Goal: Transaction & Acquisition: Purchase product/service

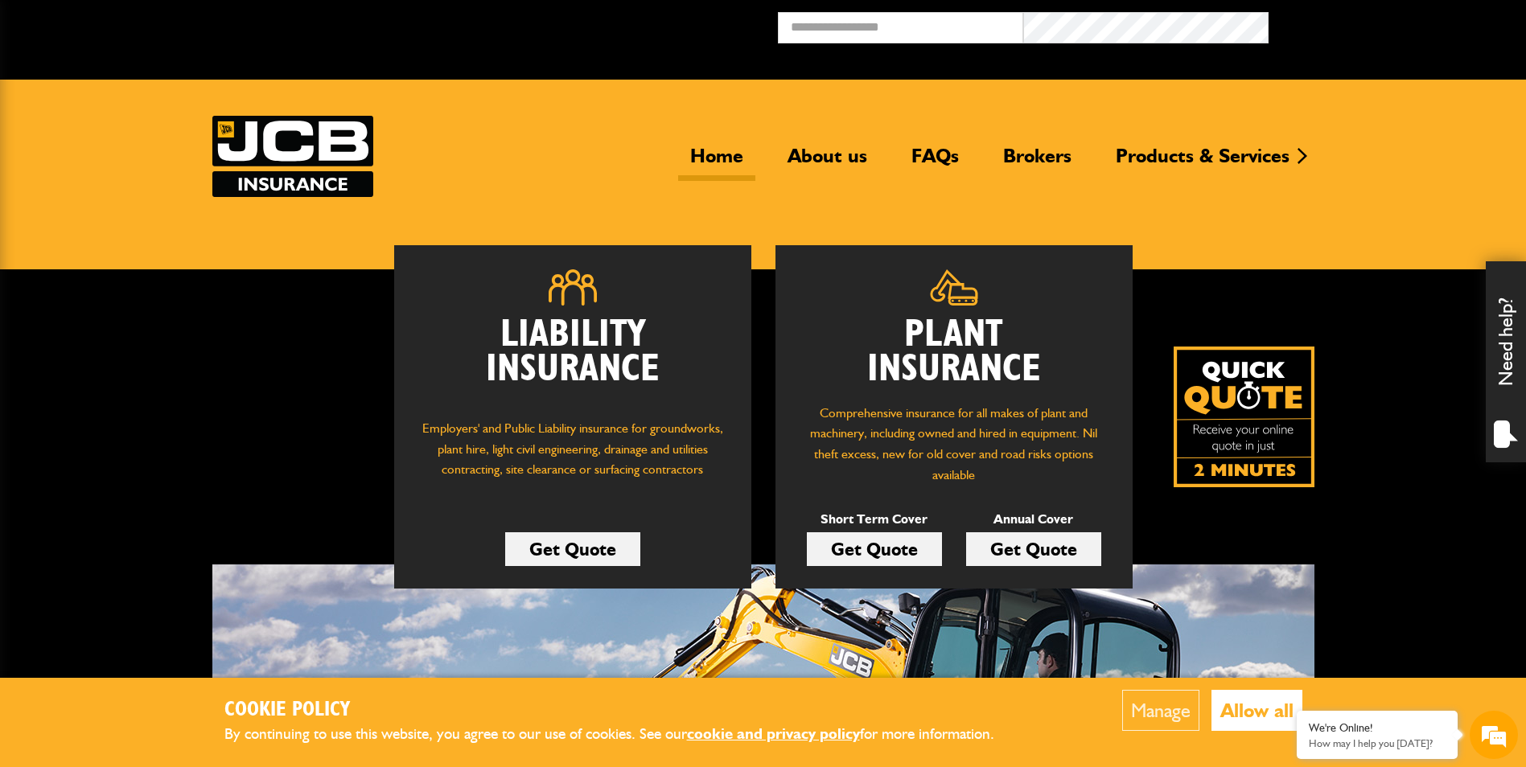
click at [884, 548] on link "Get Quote" at bounding box center [874, 550] width 135 height 34
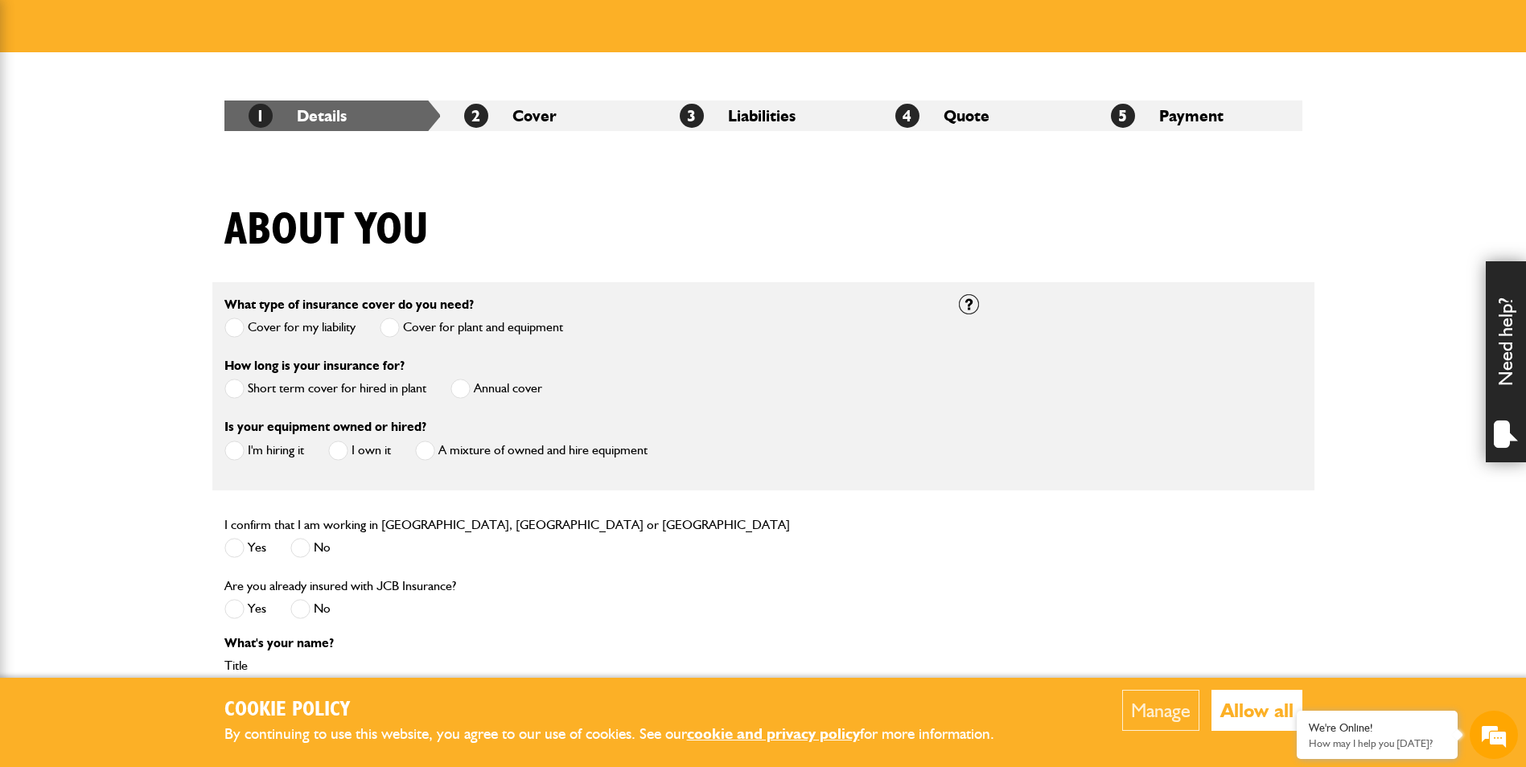
scroll to position [241, 0]
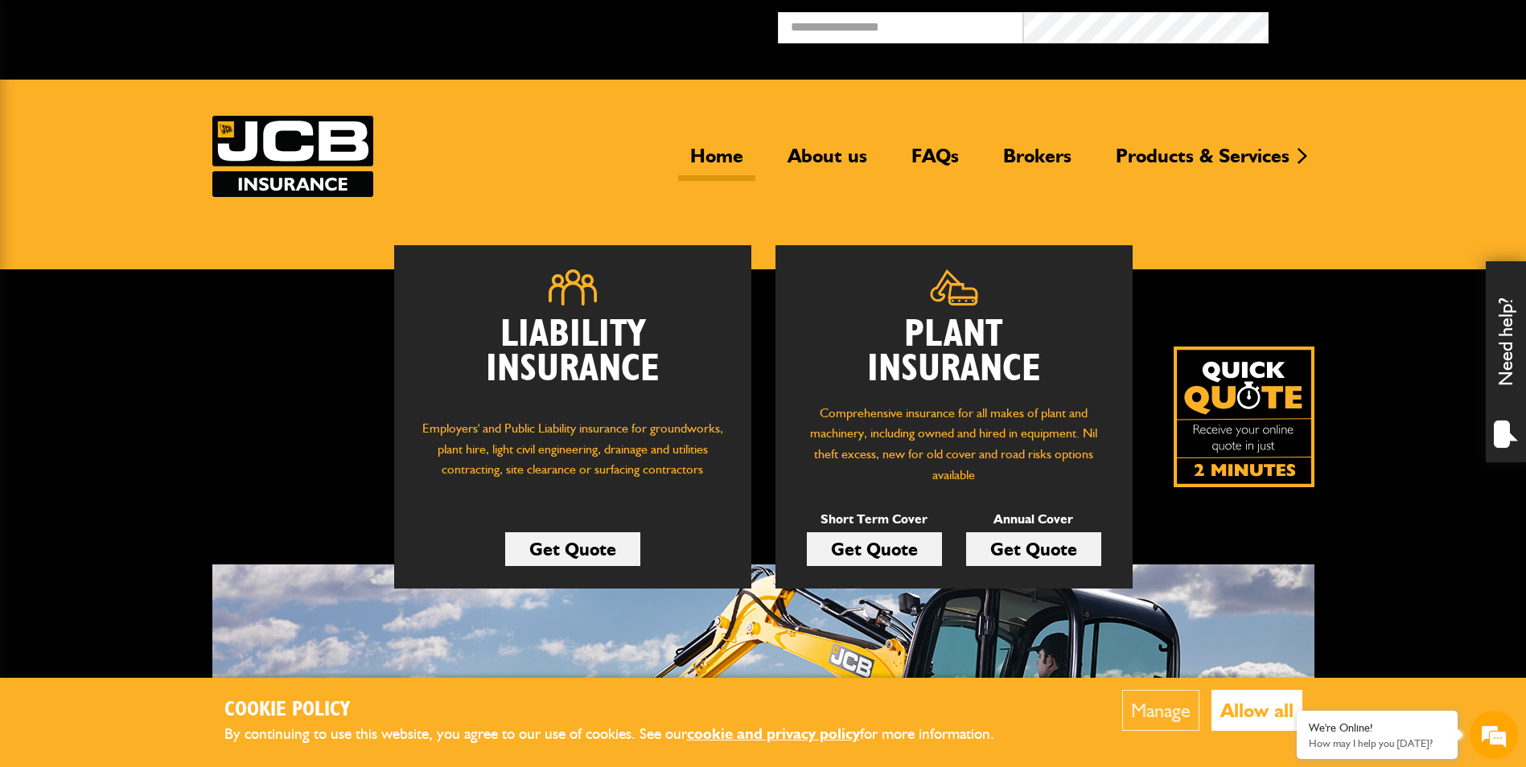
click at [866, 556] on link "Get Quote" at bounding box center [874, 550] width 135 height 34
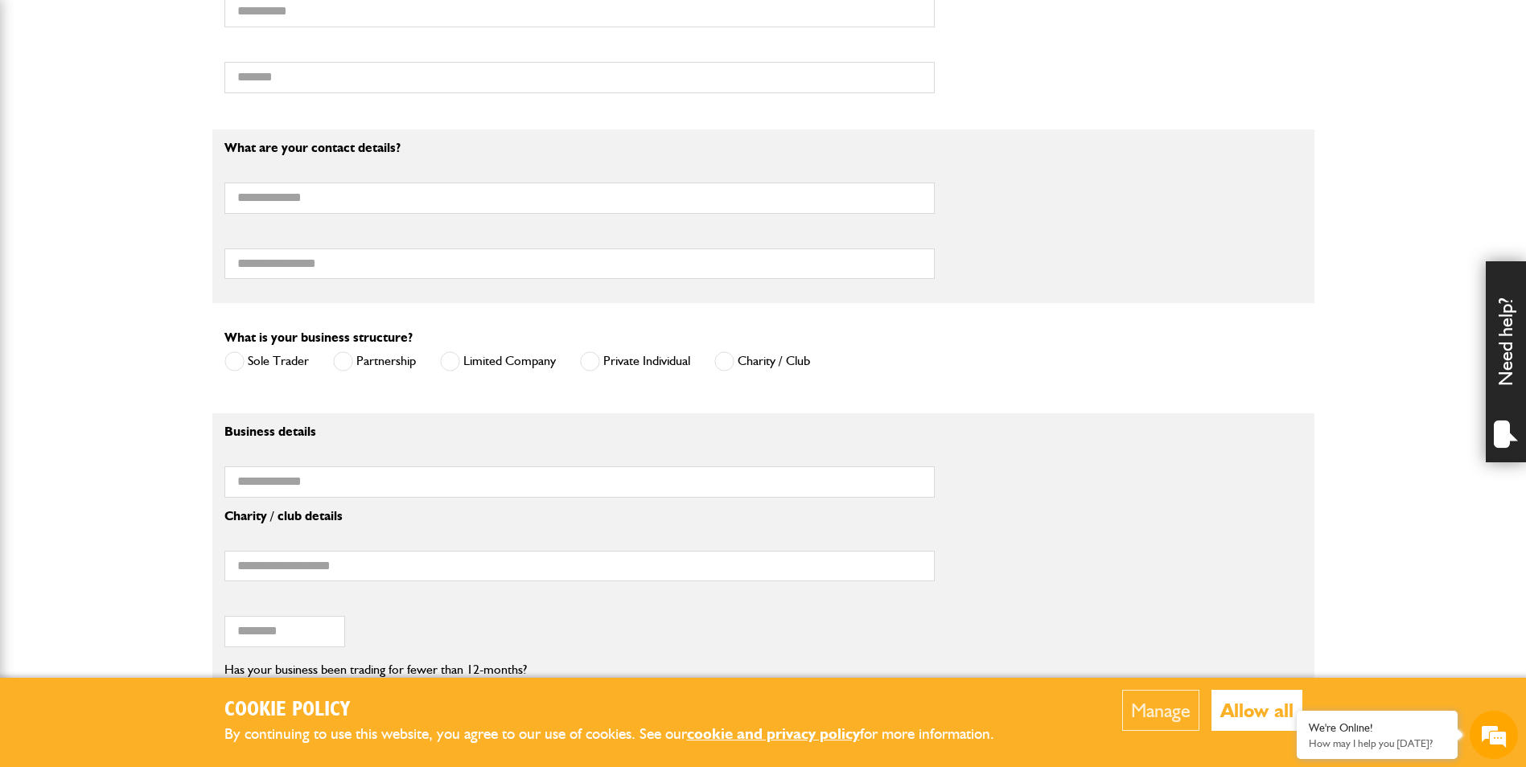
scroll to position [483, 0]
